Goal: Navigation & Orientation: Find specific page/section

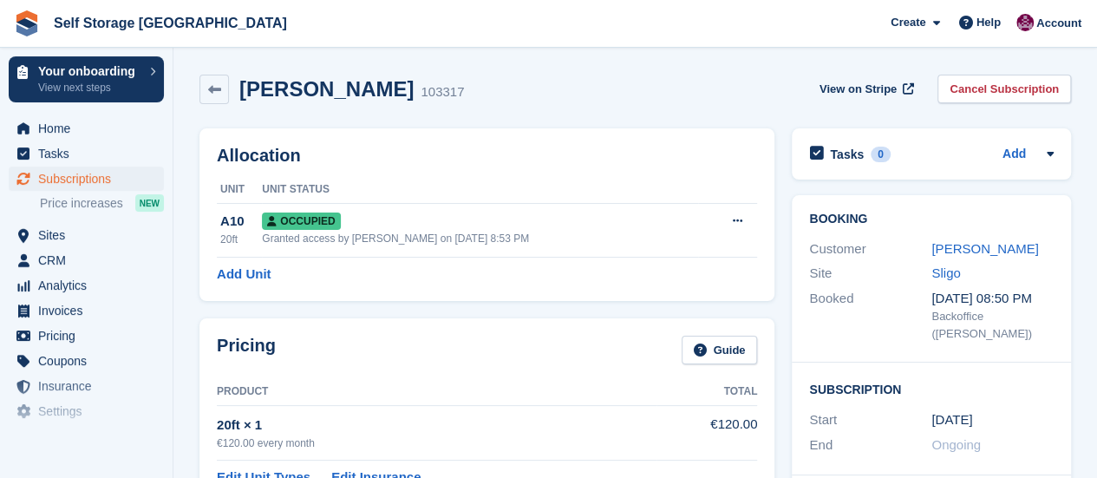
click at [515, 75] on div "Joe Mc Avoy 103317 View on Stripe Cancel Subscription" at bounding box center [636, 89] width 872 height 29
click at [508, 90] on div "Joe Mc Avoy 103317 View on Stripe Cancel Subscription" at bounding box center [636, 89] width 872 height 29
click at [523, 16] on span "Self Storage Sligo Create Subscription Invoice Contact Deal Discount Page Help …" at bounding box center [548, 23] width 1097 height 47
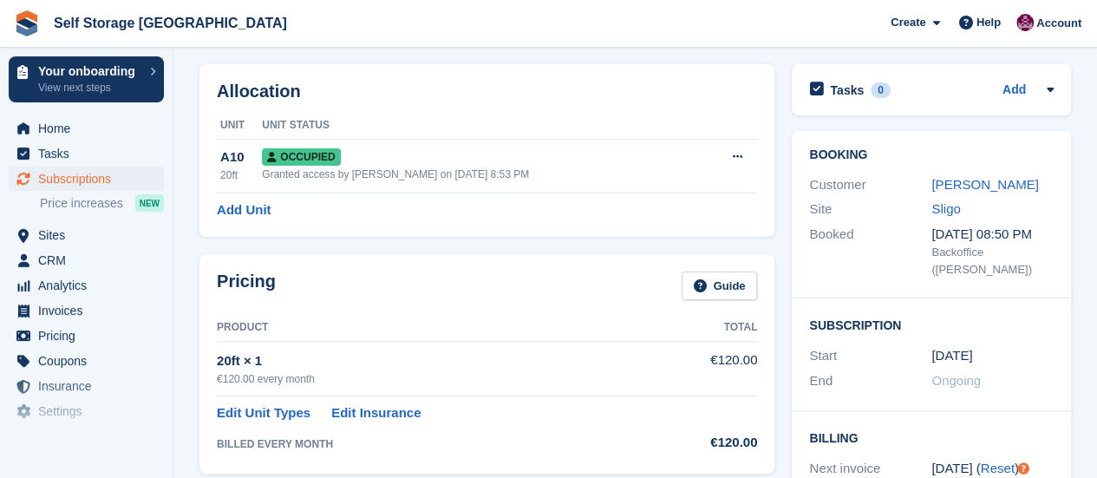
scroll to position [87, 0]
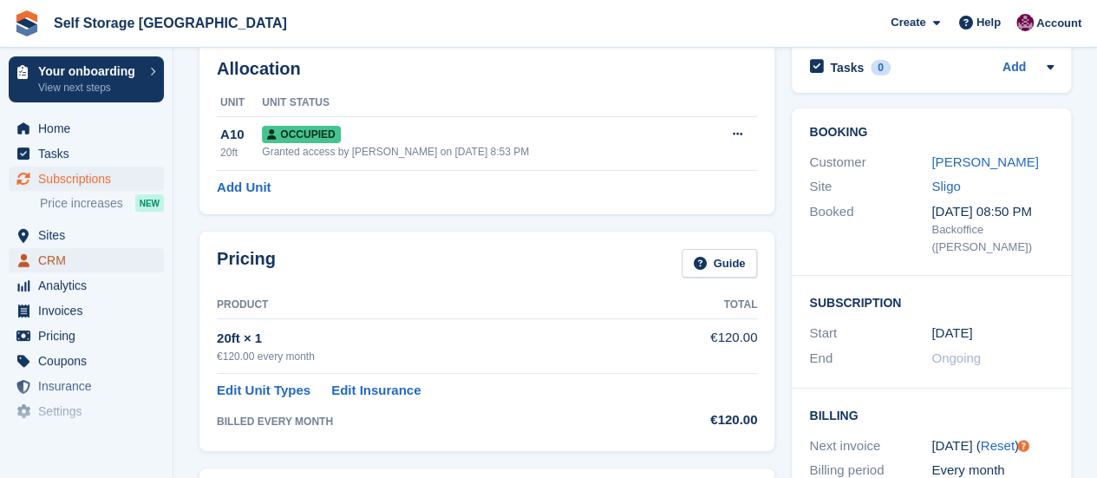
click at [80, 266] on span "CRM" at bounding box center [90, 260] width 104 height 24
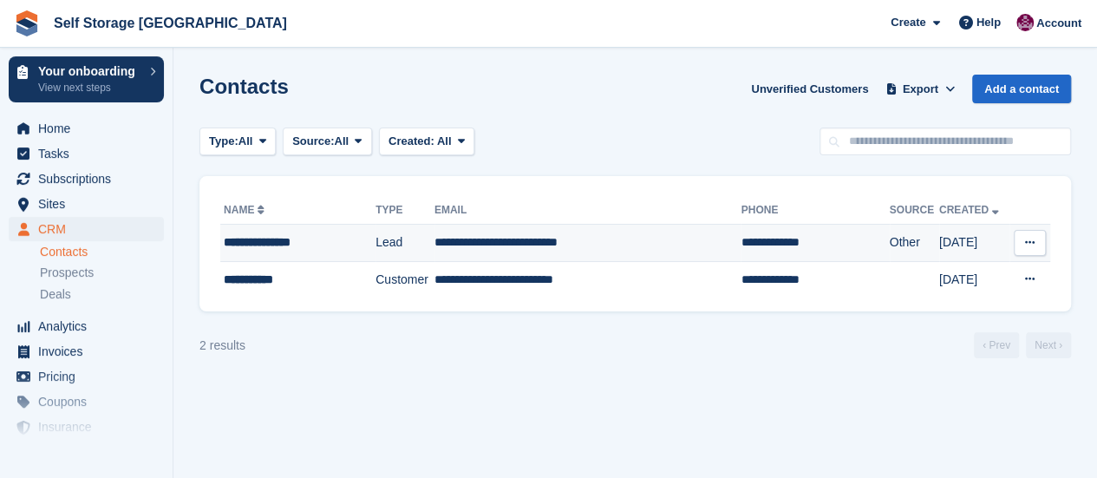
click at [1032, 238] on icon at bounding box center [1030, 242] width 10 height 11
click at [970, 278] on p "Edit contact" at bounding box center [962, 276] width 151 height 23
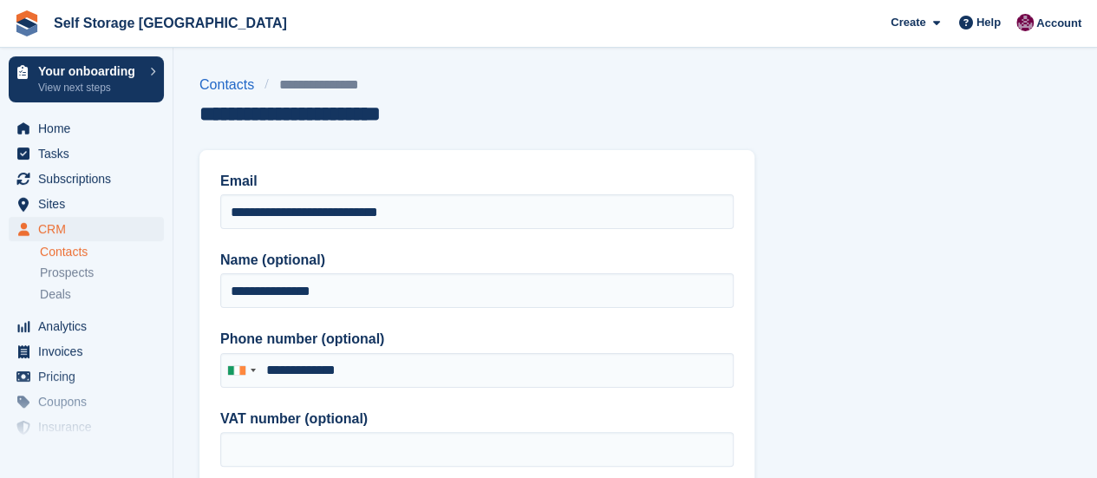
type input "**********"
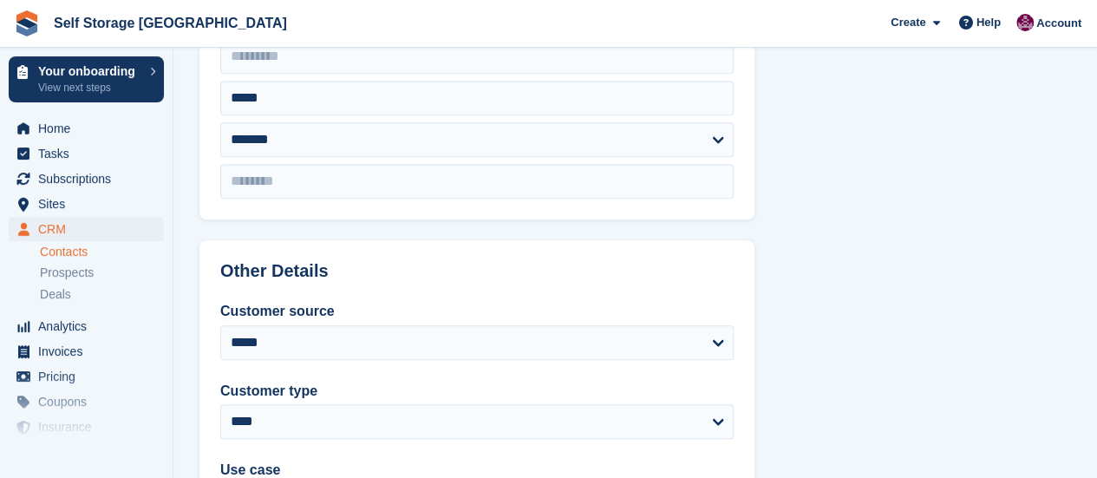
scroll to position [521, 0]
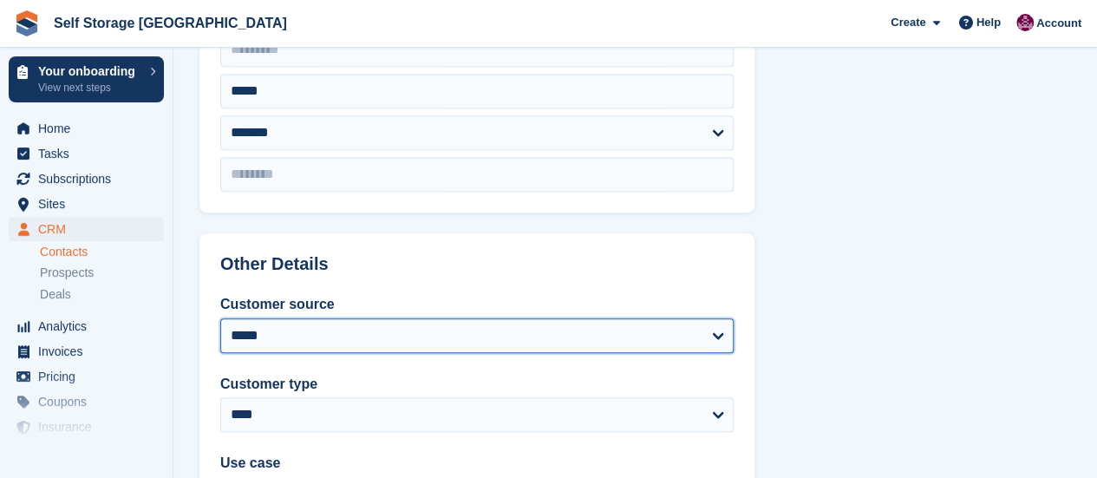
click at [620, 331] on select "**********" at bounding box center [477, 335] width 514 height 35
click at [620, 332] on select "**********" at bounding box center [477, 335] width 514 height 35
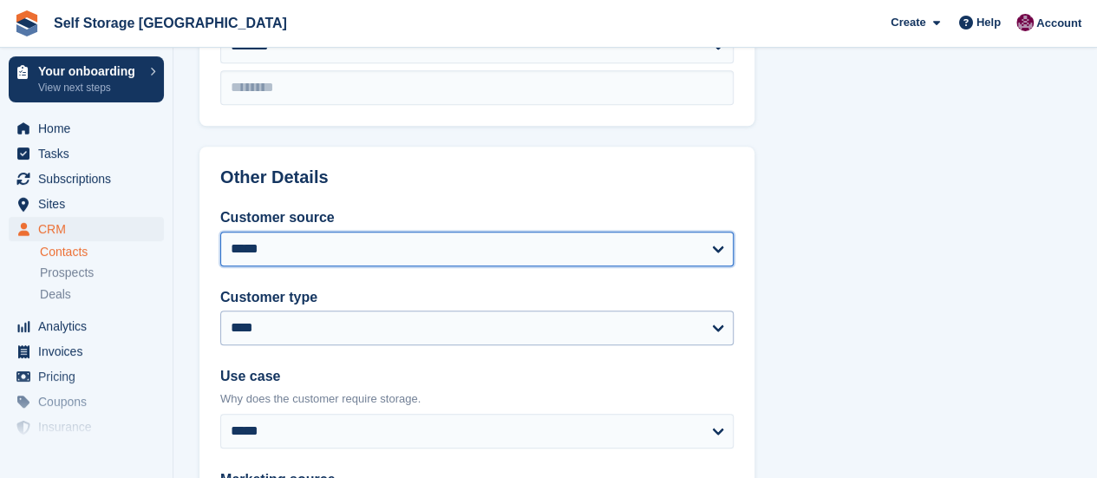
scroll to position [694, 0]
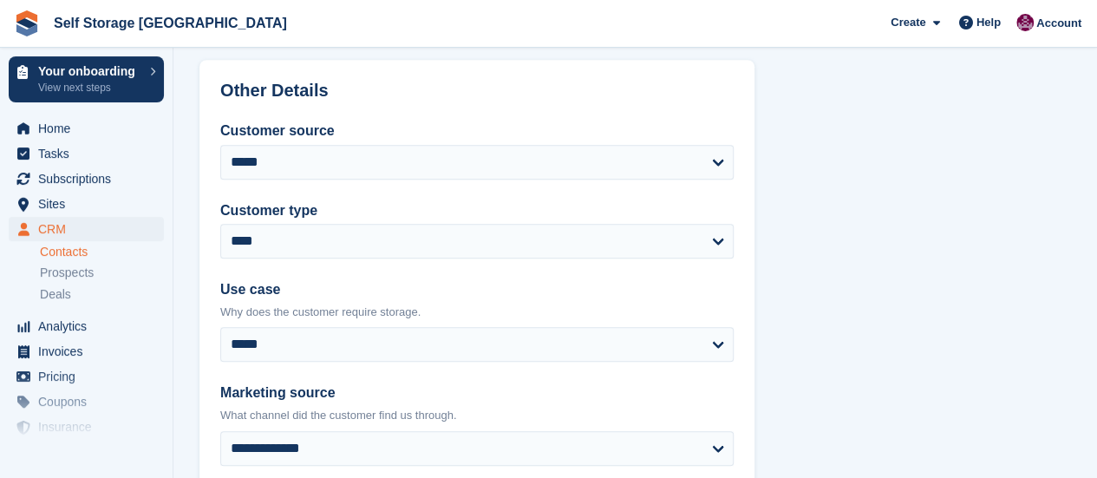
click at [895, 174] on section "**********" at bounding box center [636, 45] width 924 height 1478
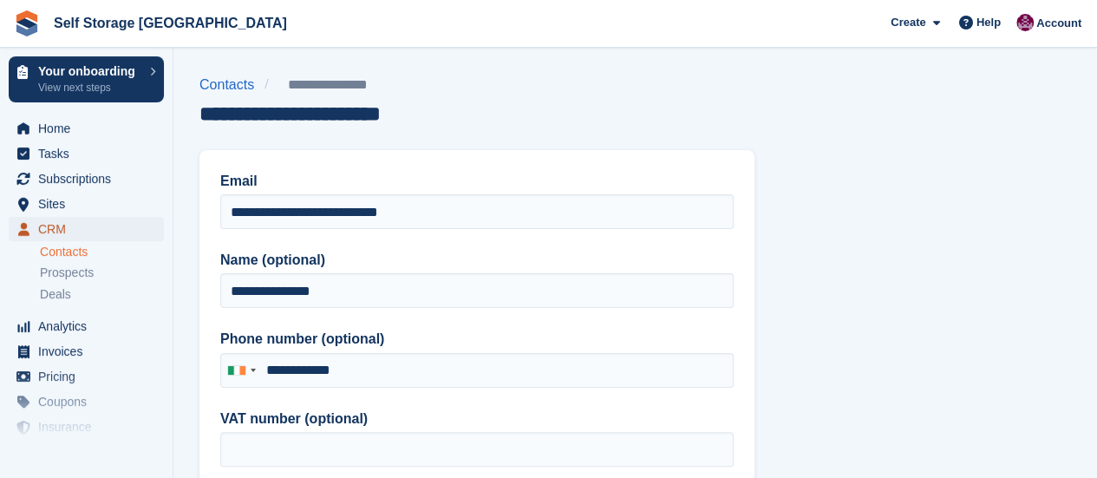
click at [67, 233] on span "CRM" at bounding box center [90, 229] width 104 height 24
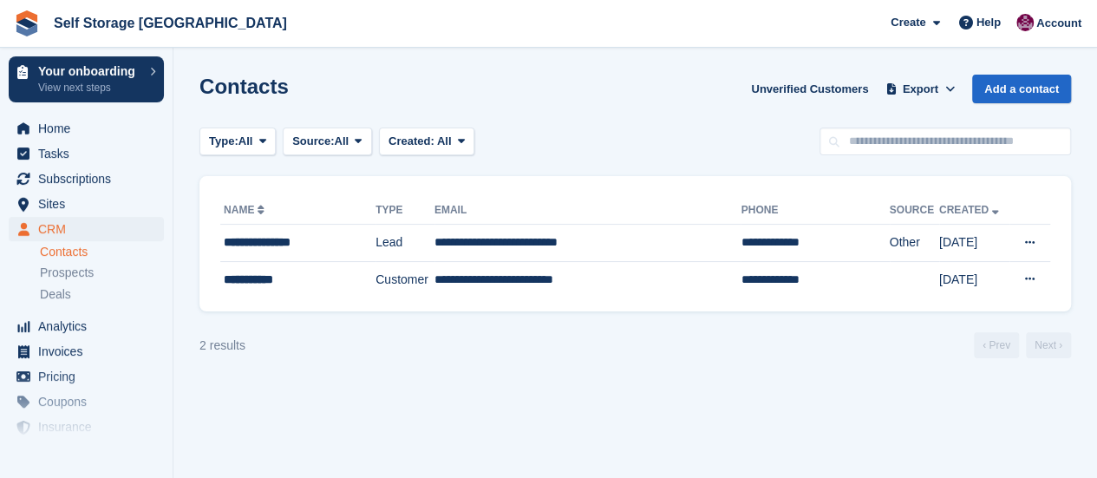
click at [64, 253] on link "Contacts" at bounding box center [102, 252] width 124 height 16
click at [52, 75] on p "Your onboarding" at bounding box center [89, 71] width 103 height 12
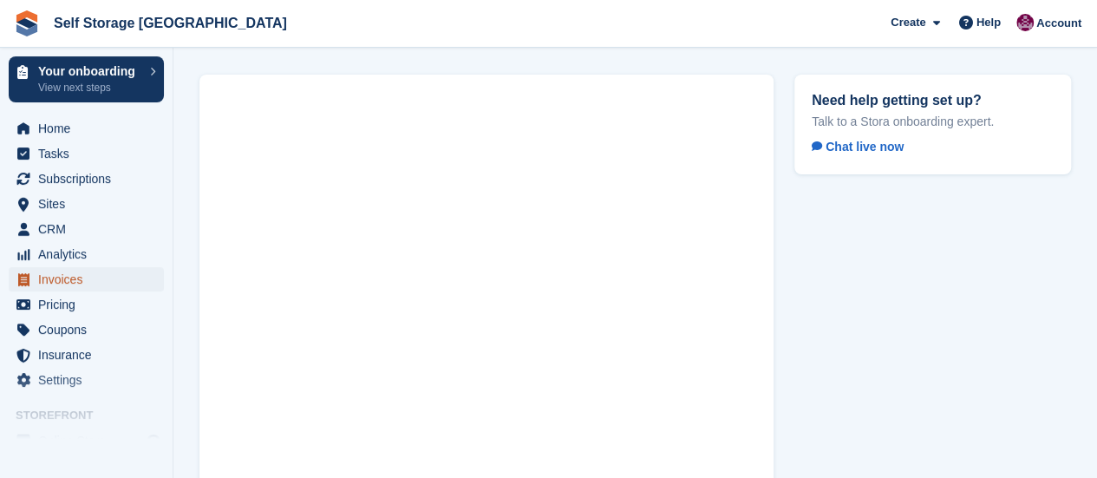
click at [61, 285] on span "Invoices" at bounding box center [90, 279] width 104 height 24
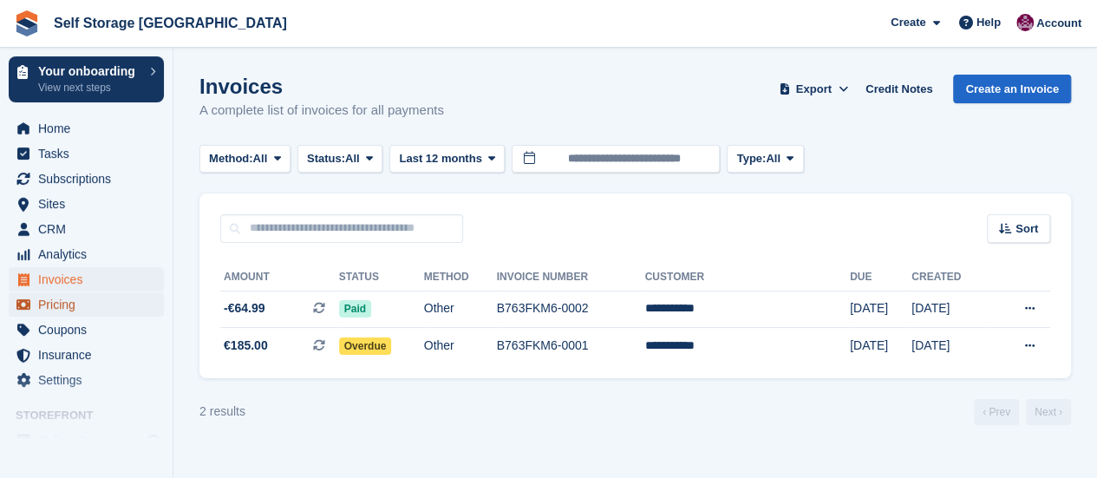
click at [65, 311] on span "Pricing" at bounding box center [90, 304] width 104 height 24
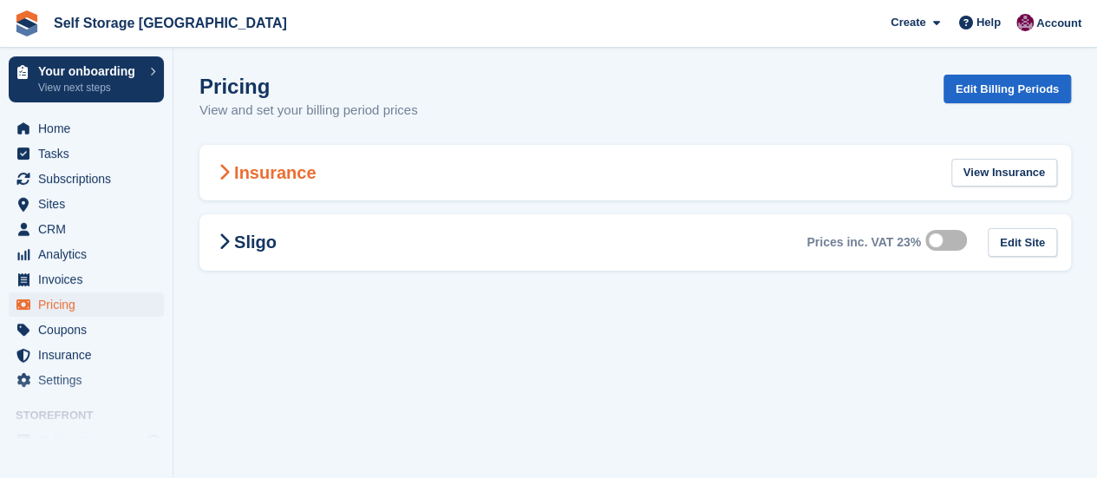
click at [316, 176] on div "Insurance View Insurance" at bounding box center [636, 173] width 872 height 56
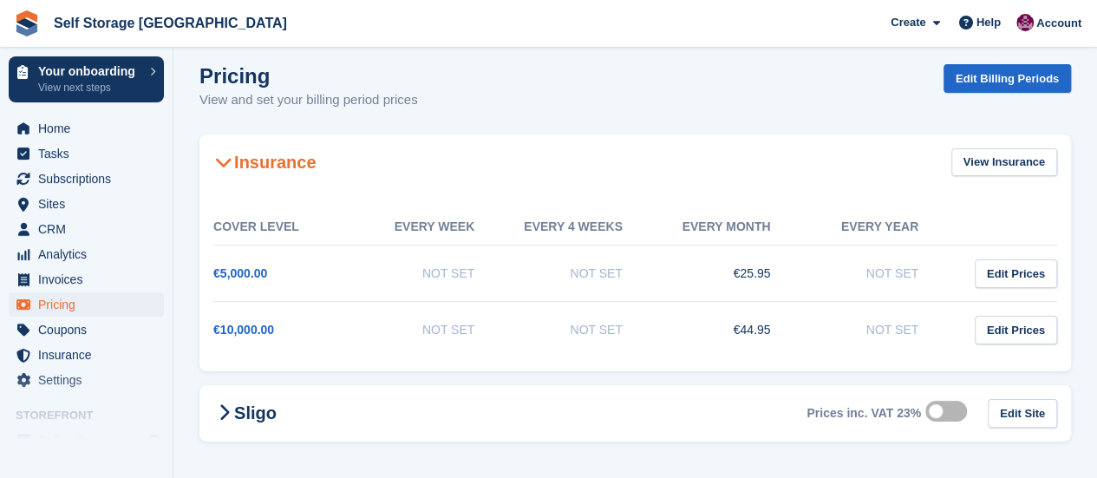
scroll to position [12, 0]
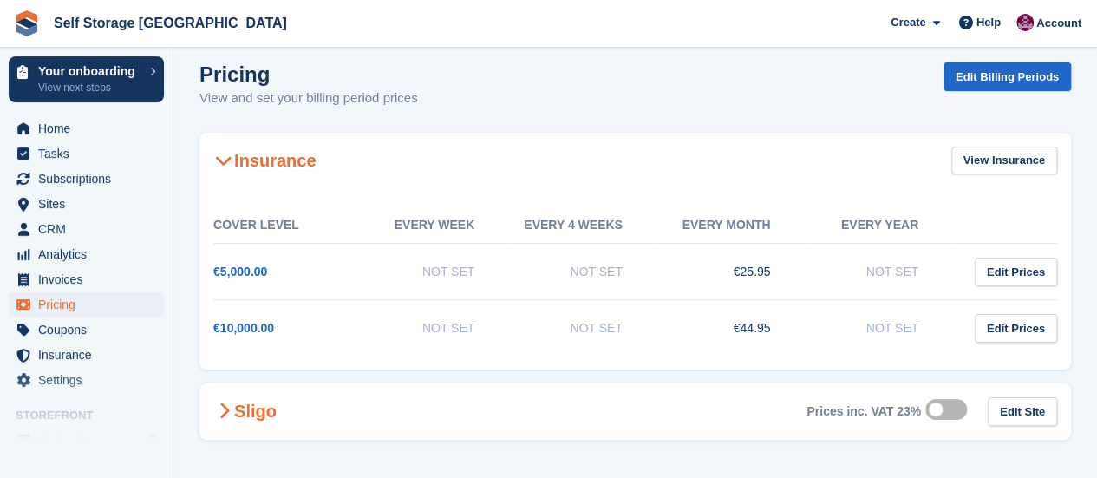
click at [263, 407] on h2 "Sligo" at bounding box center [244, 411] width 63 height 21
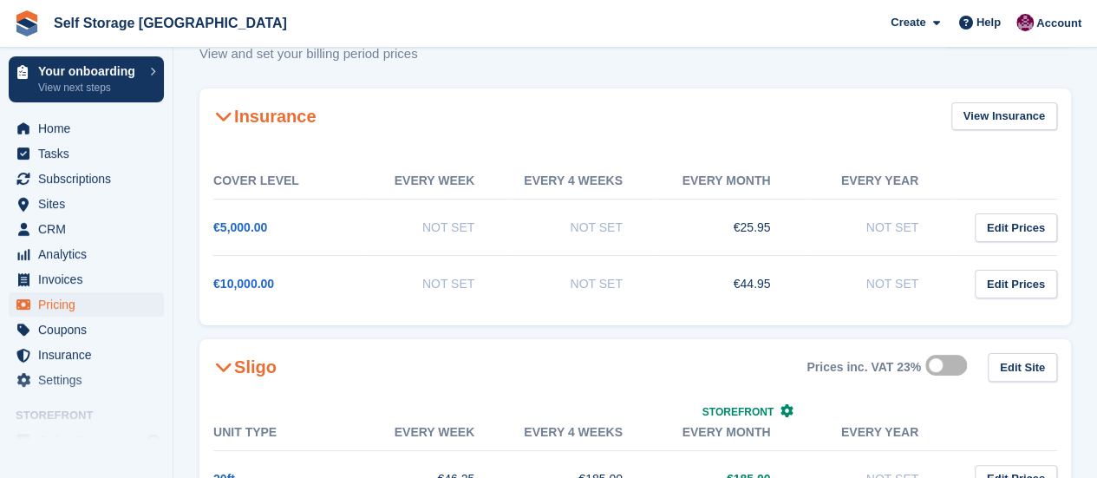
scroll to position [137, 0]
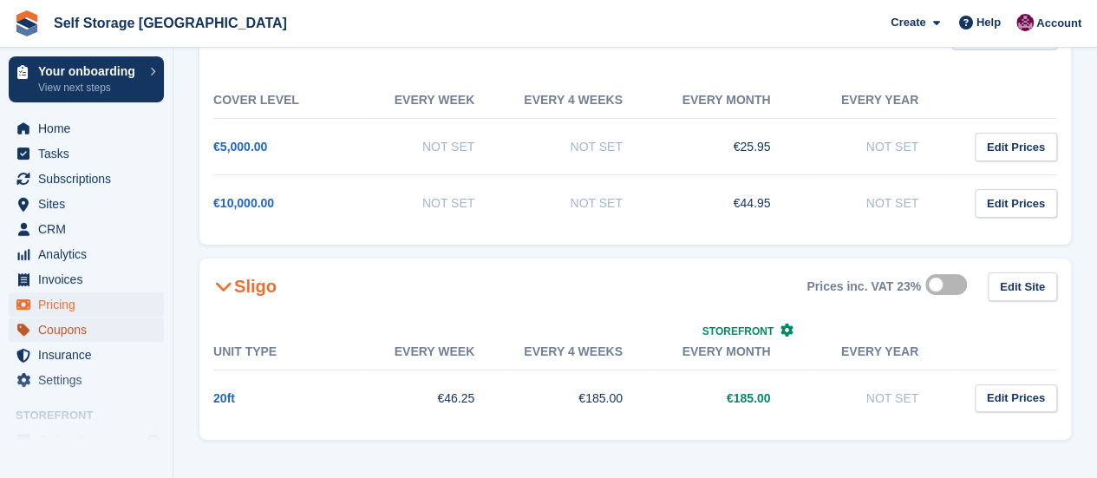
click at [56, 331] on span "Coupons" at bounding box center [90, 330] width 104 height 24
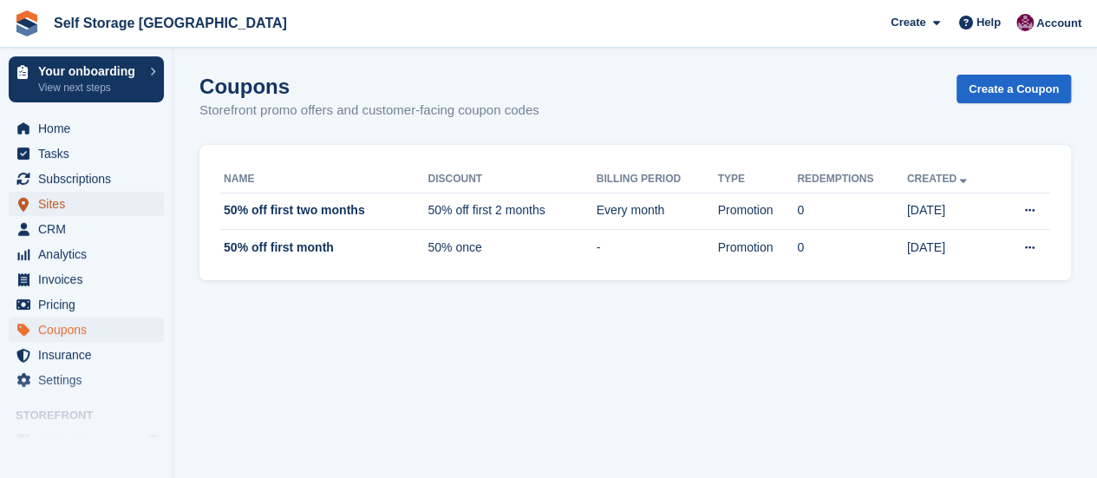
click at [64, 209] on span "Sites" at bounding box center [90, 204] width 104 height 24
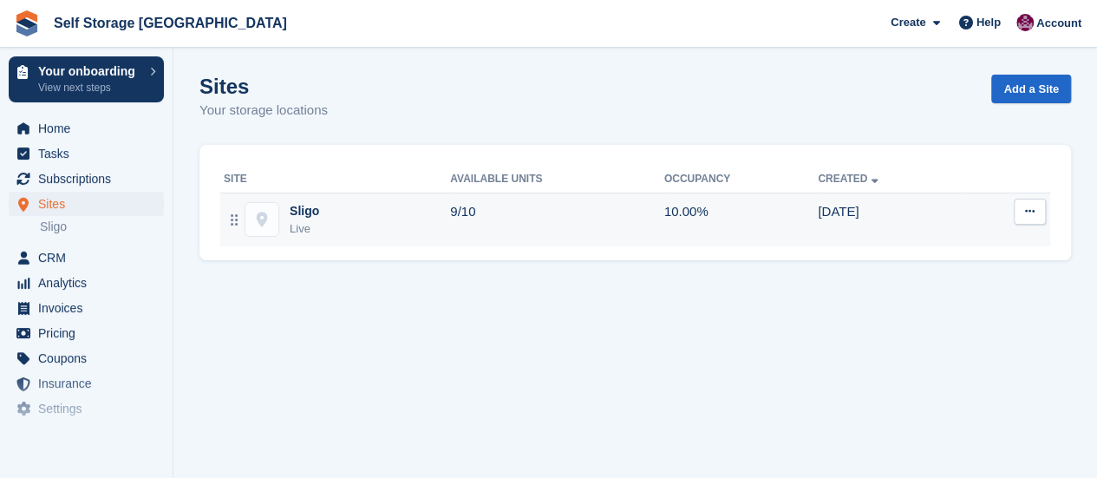
click at [331, 212] on div "Sligo Live" at bounding box center [337, 220] width 226 height 36
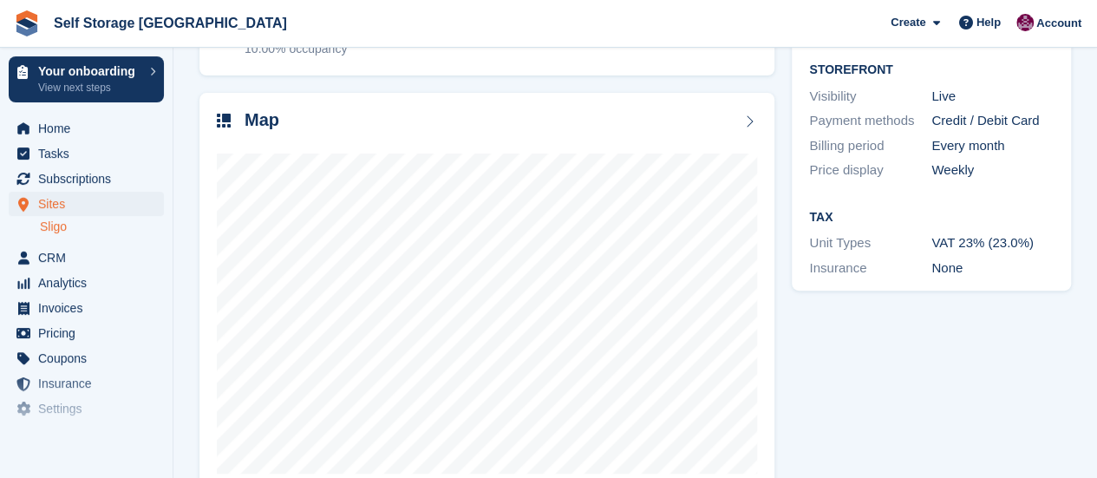
scroll to position [261, 0]
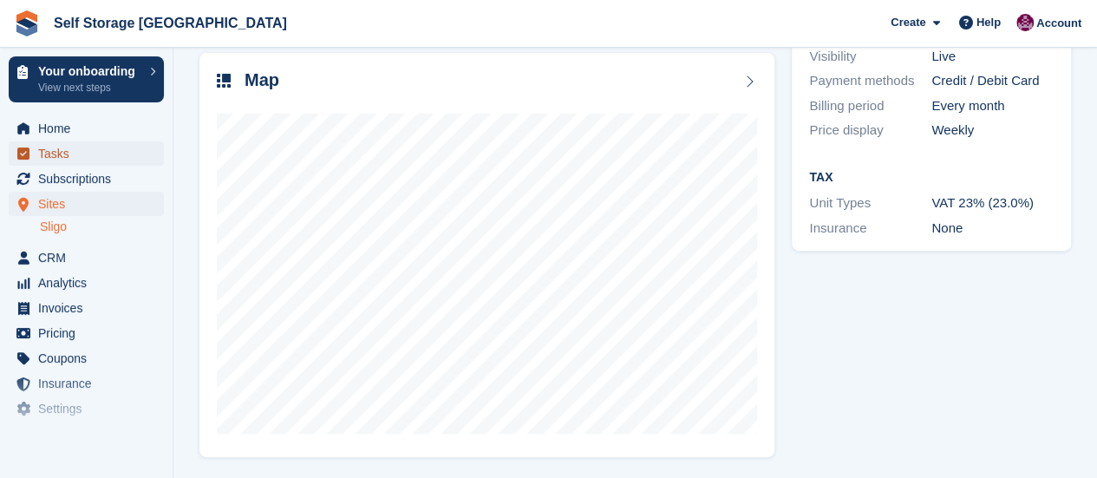
click at [88, 160] on span "Tasks" at bounding box center [90, 153] width 104 height 24
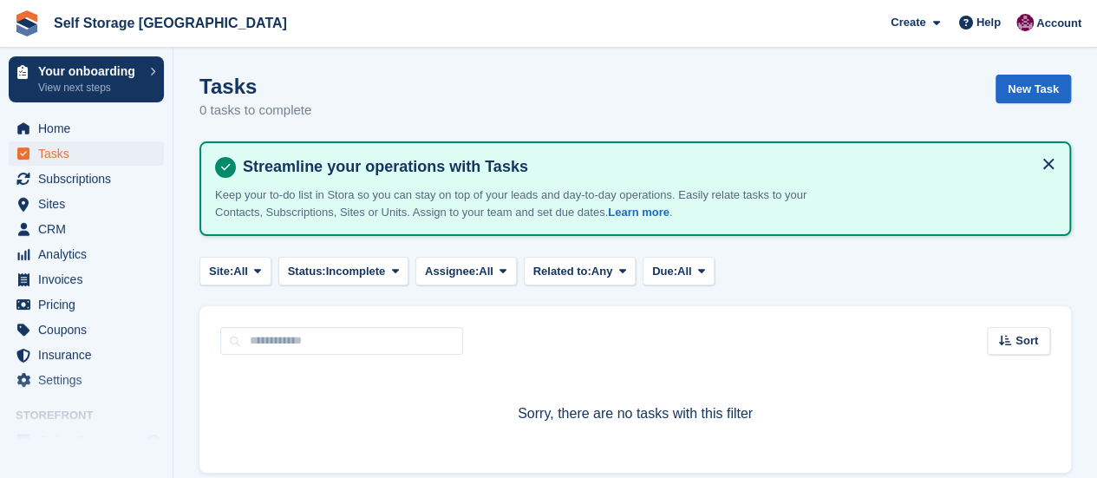
scroll to position [68, 0]
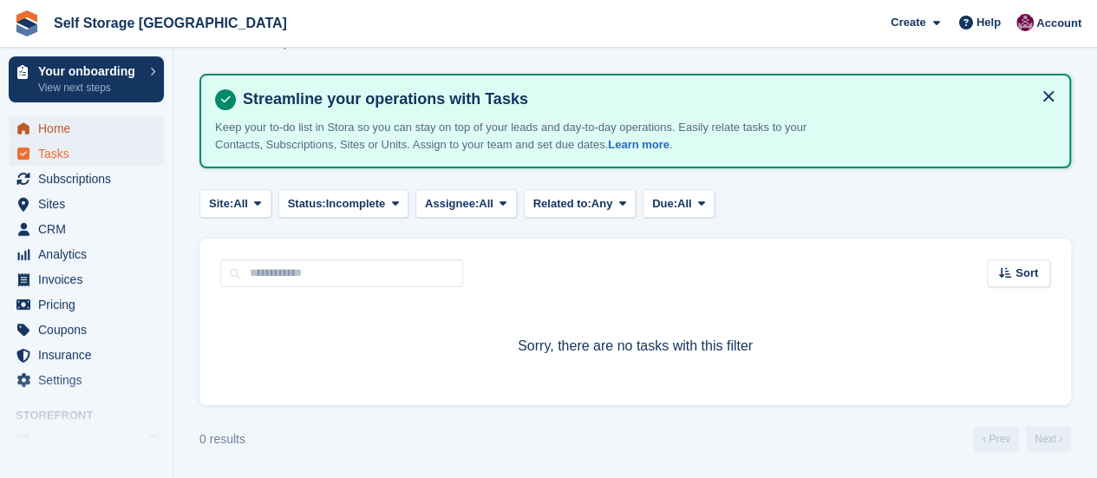
click at [55, 139] on span "Home" at bounding box center [90, 128] width 104 height 24
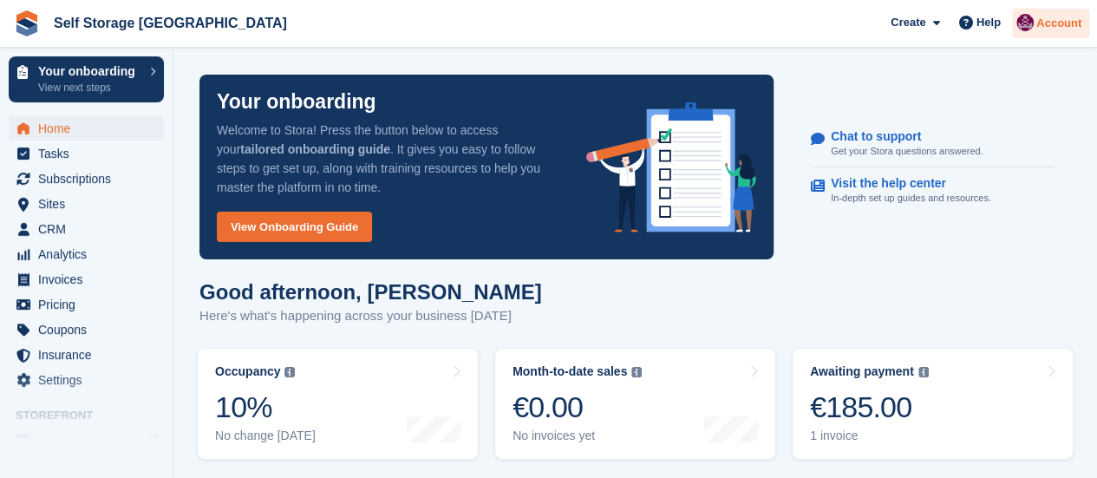
click at [1048, 27] on span "Account" at bounding box center [1059, 23] width 45 height 17
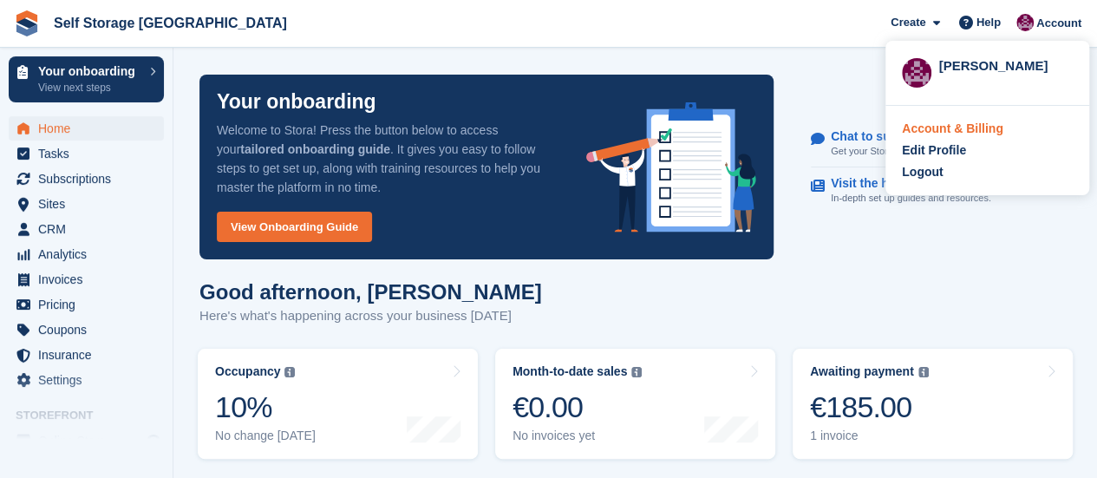
click at [977, 129] on div "Account & Billing" at bounding box center [953, 129] width 102 height 18
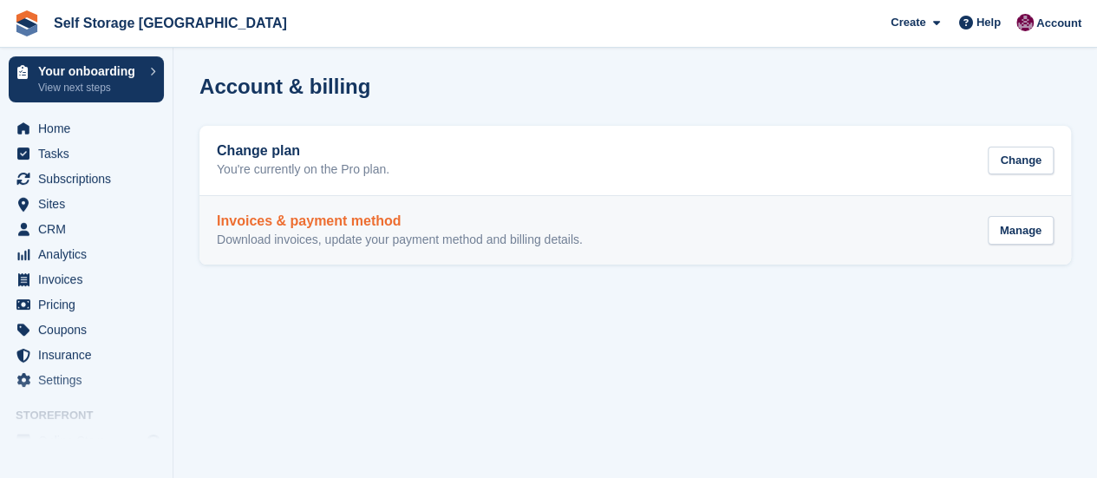
click at [442, 218] on h2 "Invoices & payment method" at bounding box center [400, 221] width 366 height 16
